Goal: Transaction & Acquisition: Purchase product/service

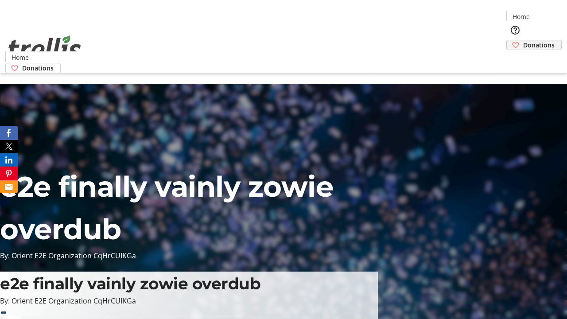
click at [523, 40] on span "Donations" at bounding box center [538, 44] width 31 height 9
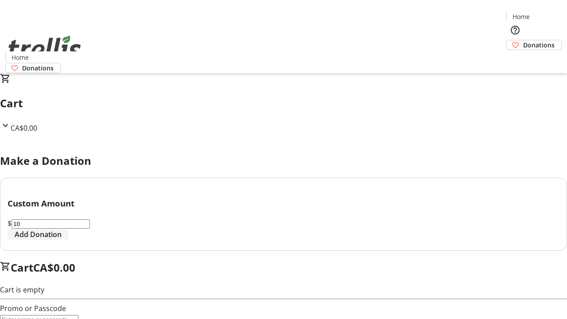
click at [62, 239] on span "Add Donation" at bounding box center [38, 234] width 47 height 11
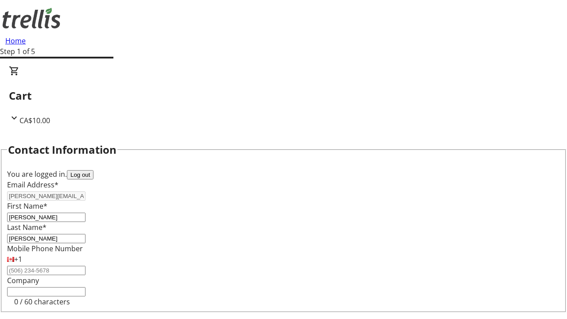
select select "BC"
select select "CA"
type input "V1Y 0C2"
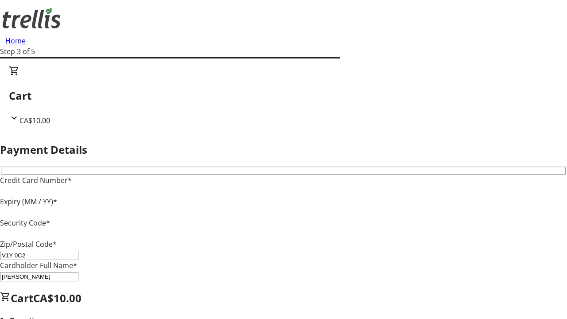
type input "V1Y 0C2"
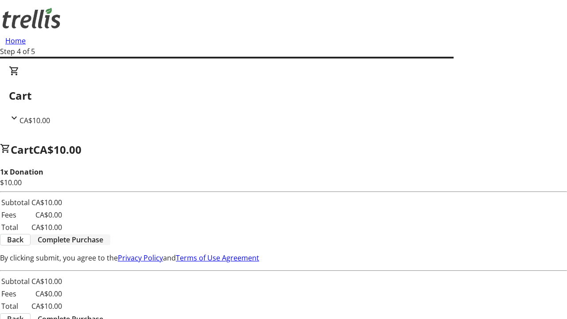
click at [103, 234] on span "Complete Purchase" at bounding box center [71, 239] width 66 height 11
